Goal: Communication & Community: Participate in discussion

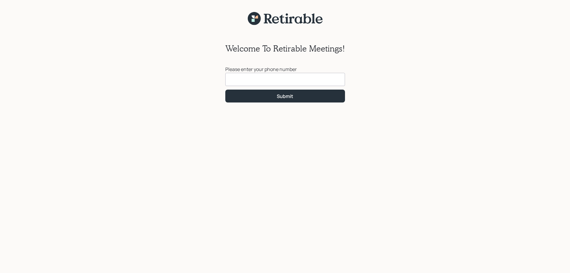
click at [242, 82] on input at bounding box center [286, 79] width 120 height 13
type input "[PHONE_NUMBER]"
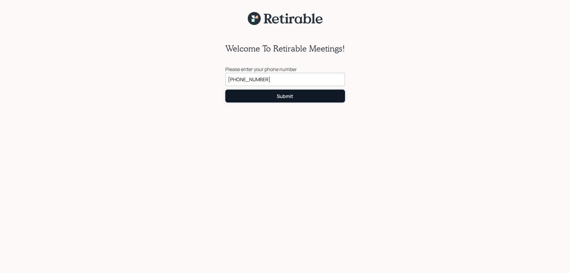
click at [277, 94] on button "Submit" at bounding box center [286, 96] width 120 height 13
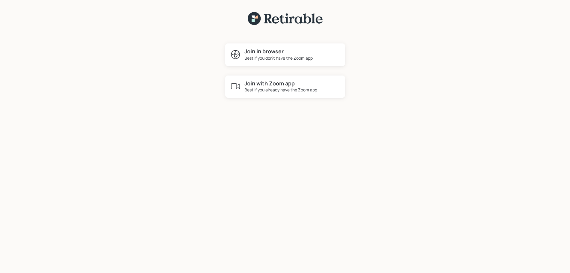
click at [266, 58] on div "Best if you don't have the Zoom app" at bounding box center [279, 58] width 68 height 6
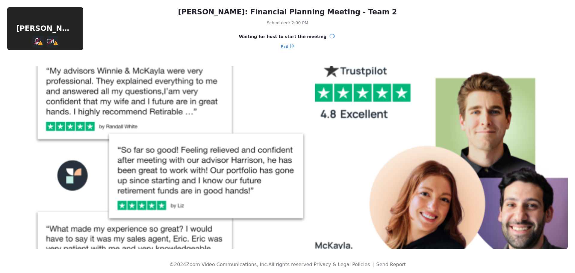
click at [40, 22] on div "[PERSON_NAME]" at bounding box center [45, 28] width 76 height 43
click at [37, 42] on icon "Mute" at bounding box center [36, 41] width 5 height 5
click at [36, 41] on icon "Mute" at bounding box center [38, 41] width 10 height 7
click at [41, 23] on div "[PERSON_NAME]" at bounding box center [45, 28] width 76 height 10
drag, startPoint x: 48, startPoint y: 30, endPoint x: 300, endPoint y: 19, distance: 252.7
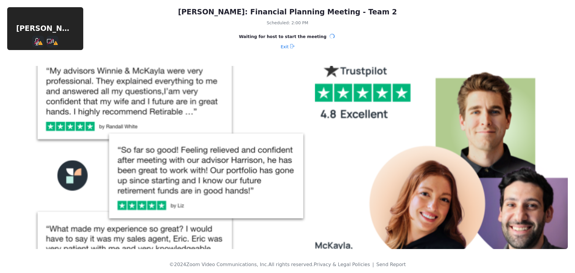
click at [48, 30] on div "[PERSON_NAME]" at bounding box center [45, 28] width 76 height 10
click at [38, 42] on icon "Mute" at bounding box center [38, 41] width 10 height 7
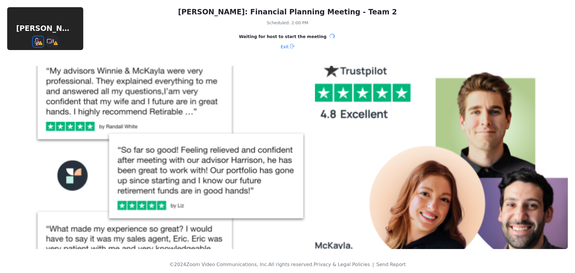
click at [36, 41] on icon "Mute" at bounding box center [38, 41] width 10 height 7
click at [288, 46] on span "Exit" at bounding box center [285, 47] width 8 height 10
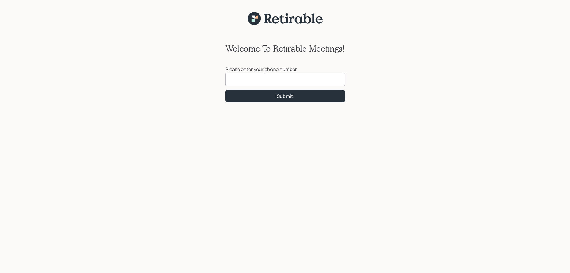
click at [253, 82] on input at bounding box center [286, 79] width 120 height 13
type input "(303) 912-6881"
click button "Submit" at bounding box center [286, 96] width 120 height 13
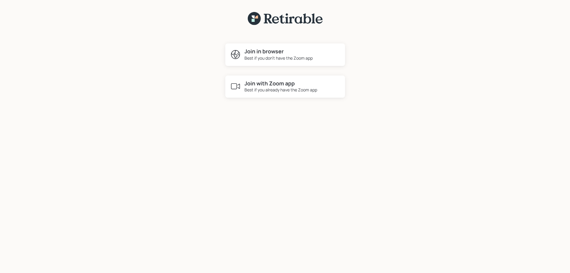
click at [262, 53] on h4 "Join in browser" at bounding box center [279, 51] width 68 height 7
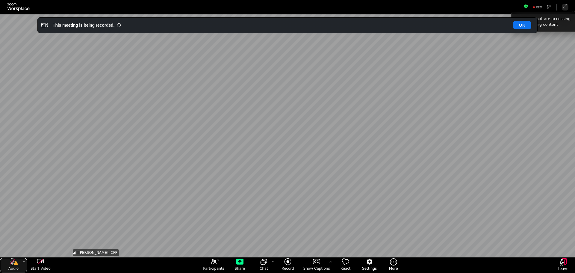
click at [8, 262] on div "audio" at bounding box center [13, 261] width 27 height 7
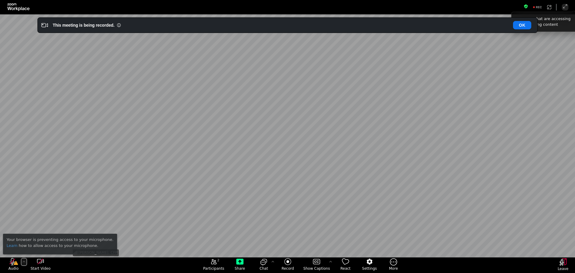
click at [21, 264] on div "More audio controls" at bounding box center [24, 261] width 6 height 7
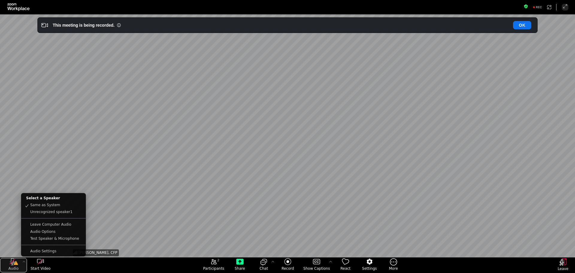
click at [14, 263] on icon "audio" at bounding box center [12, 261] width 4 height 7
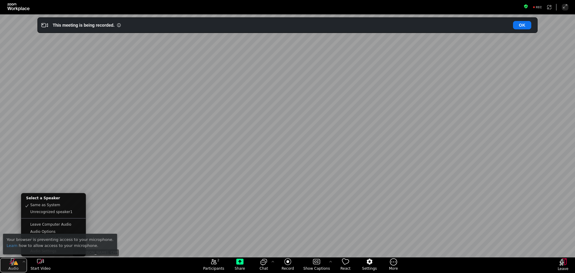
click at [13, 264] on icon "audio" at bounding box center [14, 261] width 10 height 7
click at [13, 261] on icon "audio" at bounding box center [12, 261] width 4 height 7
click at [22, 261] on icon "More audio controls" at bounding box center [24, 261] width 5 height 5
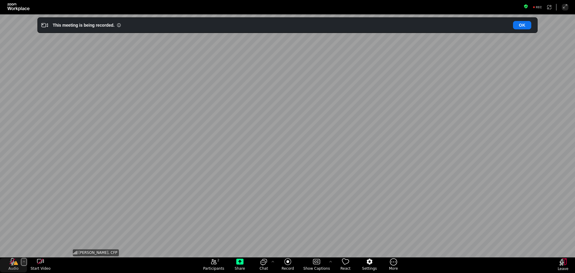
click at [22, 261] on icon "More audio controls" at bounding box center [24, 261] width 5 height 5
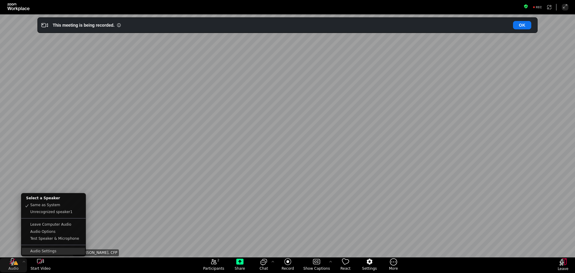
click at [40, 251] on body "Fullscreen Audio Select a Speaker Same as System Unrecognized speaker1 Leave Co…" at bounding box center [287, 136] width 575 height 273
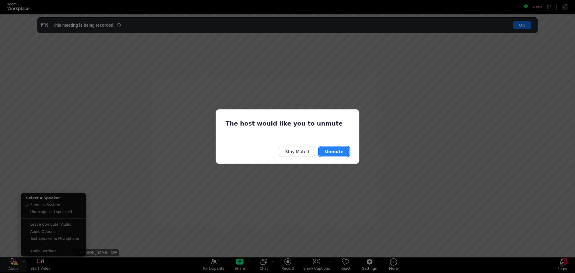
click at [326, 153] on button "Unmute" at bounding box center [334, 152] width 31 height 10
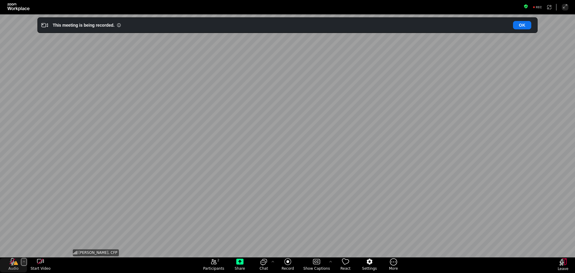
click at [23, 260] on icon "More audio controls" at bounding box center [24, 261] width 5 height 5
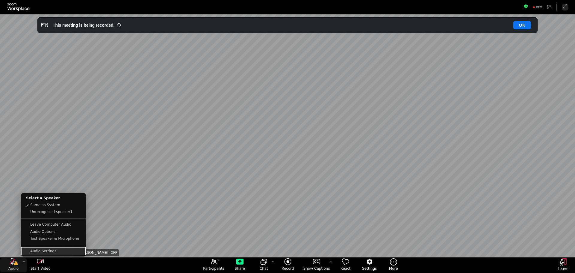
click at [42, 250] on link "Audio Settings" at bounding box center [53, 251] width 63 height 7
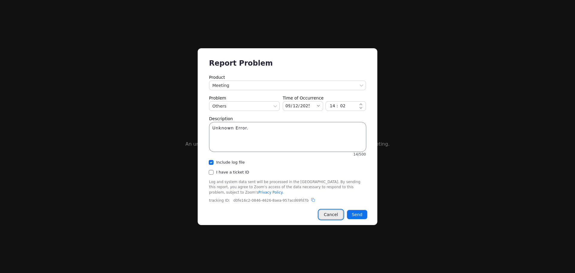
click at [332, 214] on button "Cancel" at bounding box center [331, 215] width 24 height 10
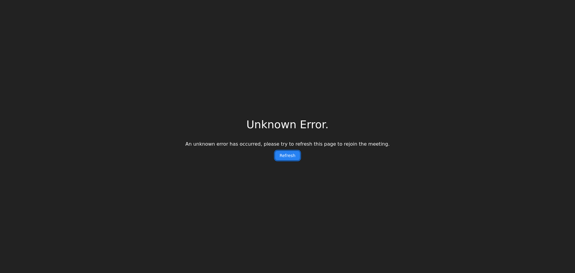
click at [286, 156] on button "Refresh" at bounding box center [287, 156] width 25 height 10
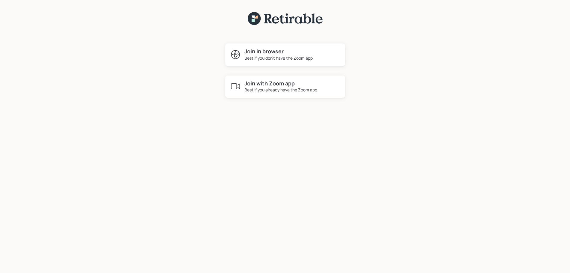
click at [267, 53] on h4 "Join in browser" at bounding box center [279, 51] width 68 height 7
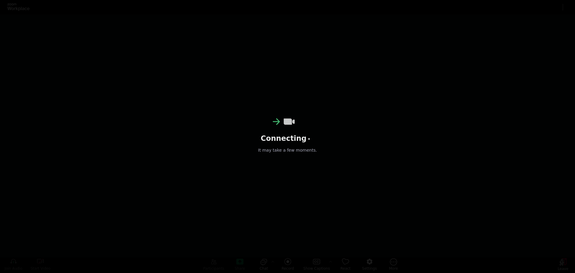
click at [37, 43] on div "Connecting It may take a few moments." at bounding box center [287, 136] width 575 height 273
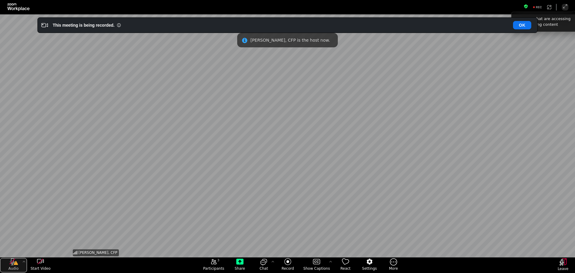
click at [11, 261] on icon "audio" at bounding box center [14, 261] width 10 height 7
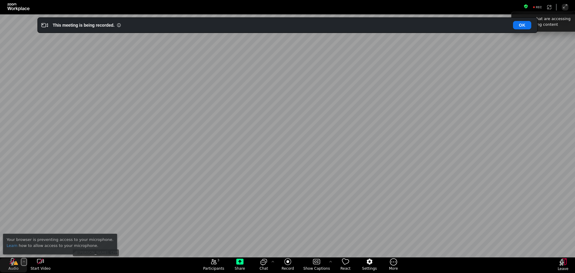
click at [25, 264] on icon "More audio controls" at bounding box center [24, 261] width 5 height 5
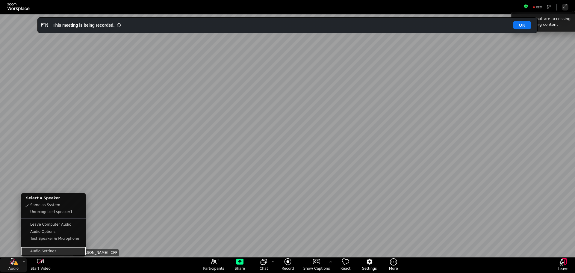
click at [34, 249] on link "Audio Settings" at bounding box center [53, 251] width 63 height 7
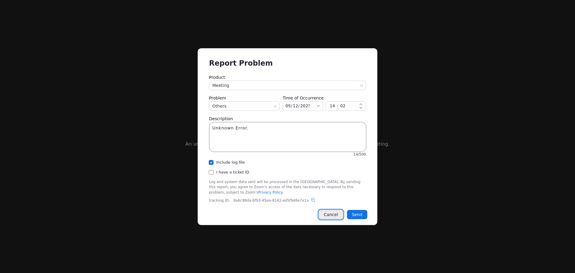
click at [336, 216] on button "Cancel" at bounding box center [331, 215] width 24 height 10
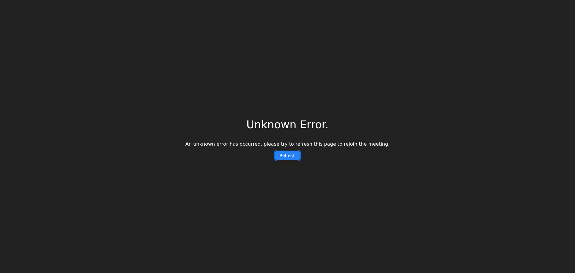
click at [283, 154] on button "Refresh" at bounding box center [287, 156] width 25 height 10
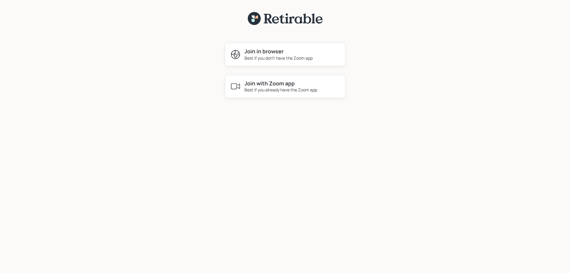
click at [269, 51] on h4 "Join in browser" at bounding box center [279, 51] width 68 height 7
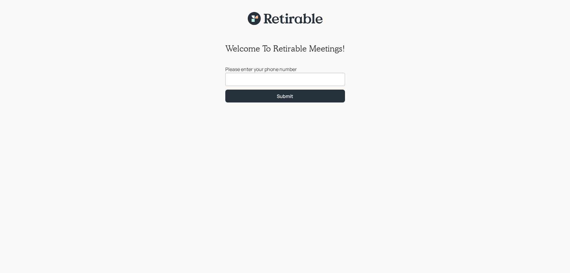
click at [282, 83] on input at bounding box center [286, 79] width 120 height 13
type input "[PHONE_NUMBER]"
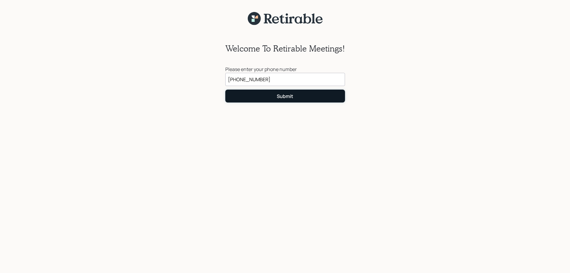
click at [273, 95] on button "Submit" at bounding box center [286, 96] width 120 height 13
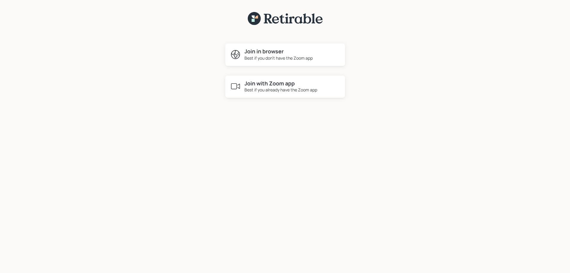
click at [267, 53] on h4 "Join in browser" at bounding box center [279, 51] width 68 height 7
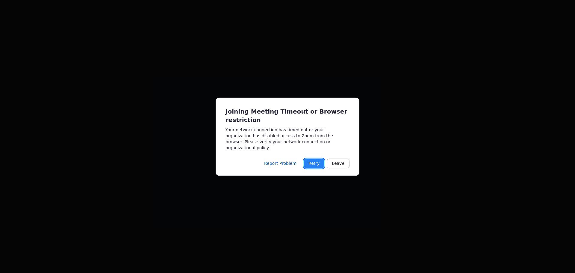
click at [314, 158] on button "Retry" at bounding box center [314, 163] width 21 height 10
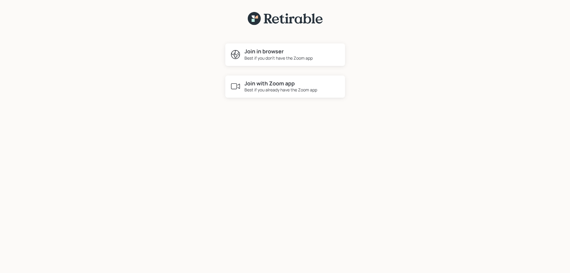
click at [282, 59] on div "Best if you don't have the Zoom app" at bounding box center [279, 58] width 68 height 6
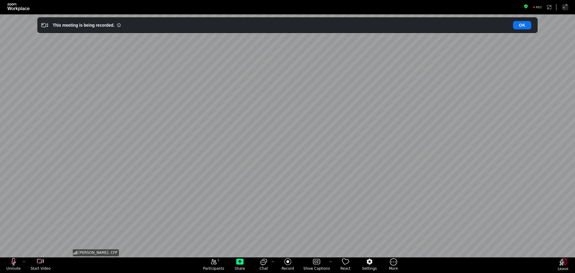
click at [252, 109] on div "[PERSON_NAME], CFP" at bounding box center [288, 135] width 432 height 243
click at [268, 263] on div "2" at bounding box center [264, 261] width 24 height 7
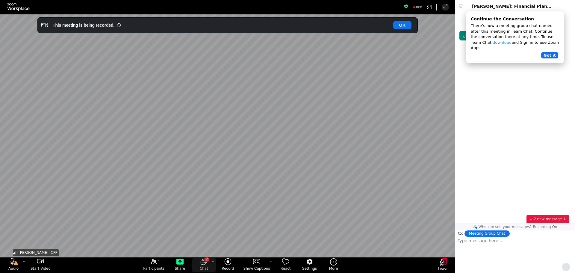
scroll to position [206, 116]
click at [203, 263] on icon "close the chat panel" at bounding box center [204, 261] width 5 height 4
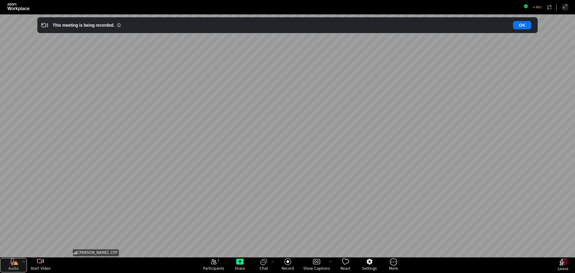
click at [15, 266] on span "Audio" at bounding box center [13, 268] width 10 height 5
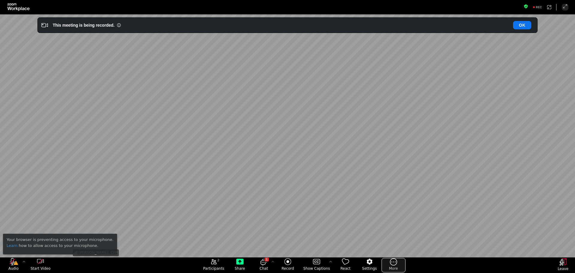
click at [392, 260] on icon "More meeting control" at bounding box center [393, 261] width 7 height 7
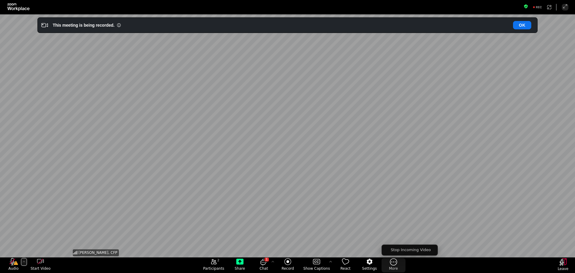
click at [22, 262] on icon "More audio controls" at bounding box center [24, 261] width 5 height 5
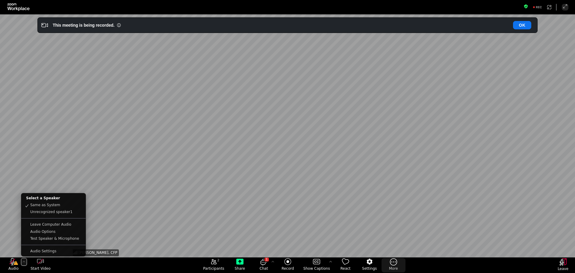
click at [22, 261] on icon "More audio controls" at bounding box center [24, 261] width 5 height 5
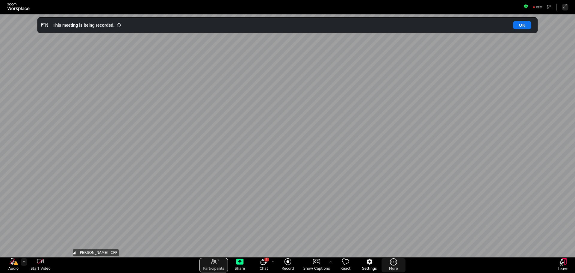
click at [220, 263] on span "2" at bounding box center [218, 260] width 2 height 5
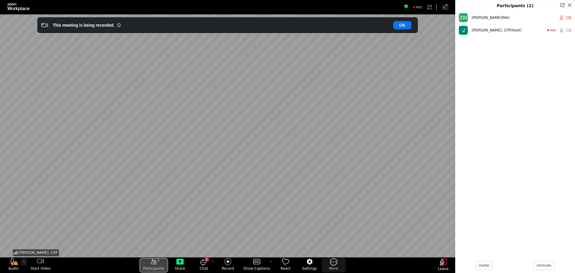
scroll to position [242, 115]
click at [541, 18] on button "Unmute" at bounding box center [543, 17] width 18 height 7
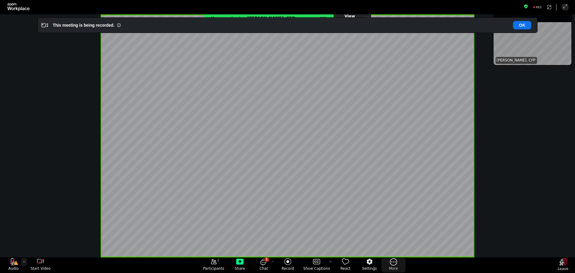
click at [59, 134] on div "You are viewing [PERSON_NAME], CFP 's screen View Options" at bounding box center [287, 135] width 575 height 243
click at [519, 26] on button "OK" at bounding box center [522, 25] width 18 height 8
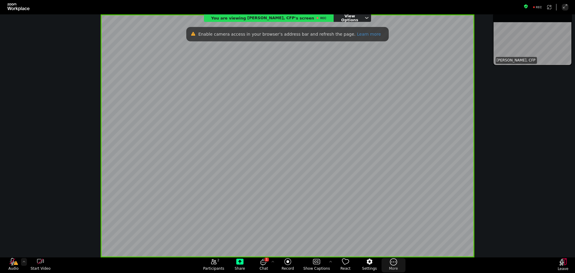
click at [365, 17] on icon "sharing view options" at bounding box center [367, 18] width 4 height 3
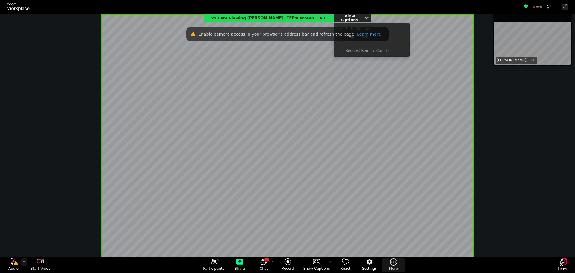
click at [72, 66] on div "You are viewing [PERSON_NAME], CFP 's screen View Options Fit to Window Origina…" at bounding box center [287, 135] width 575 height 243
